Goal: Task Accomplishment & Management: Complete application form

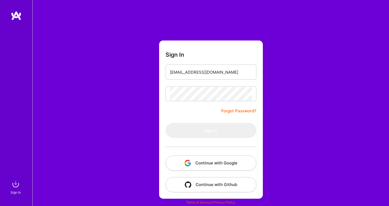
click at [210, 165] on button "Continue with Google" at bounding box center [210, 162] width 91 height 15
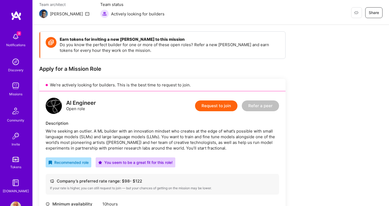
scroll to position [17, 0]
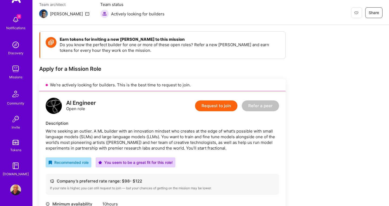
click at [15, 191] on img at bounding box center [15, 189] width 11 height 11
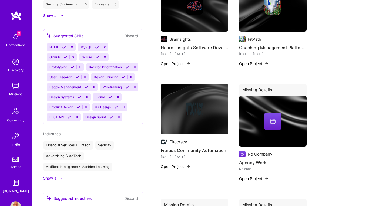
scroll to position [402, 0]
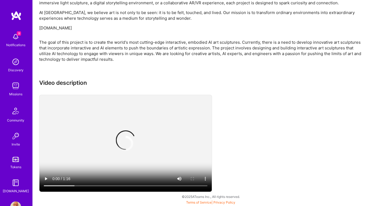
scroll to position [48, 0]
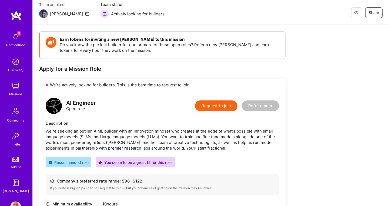
click at [223, 109] on button "Request to join" at bounding box center [216, 105] width 42 height 11
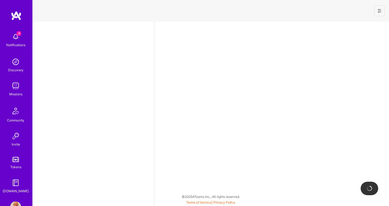
select select "CA"
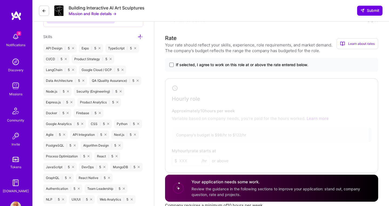
scroll to position [314, 0]
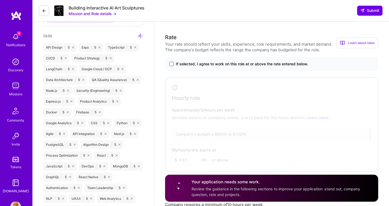
click at [171, 66] on span at bounding box center [171, 64] width 4 height 4
click at [0, 0] on input "If selected, I agree to work on this role at or above the rate entered below." at bounding box center [0, 0] width 0 height 0
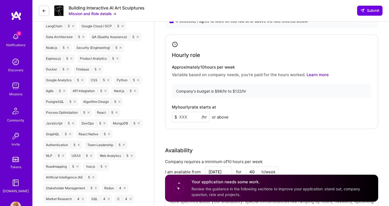
scroll to position [359, 0]
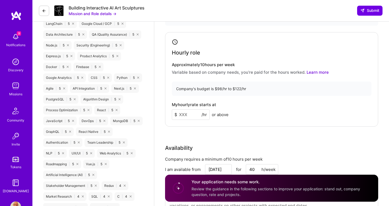
click at [185, 116] on input at bounding box center [191, 114] width 38 height 11
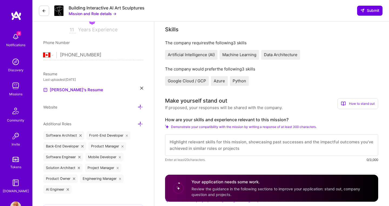
scroll to position [105, 0]
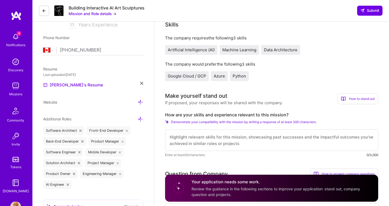
type input "85"
